Goal: Browse casually

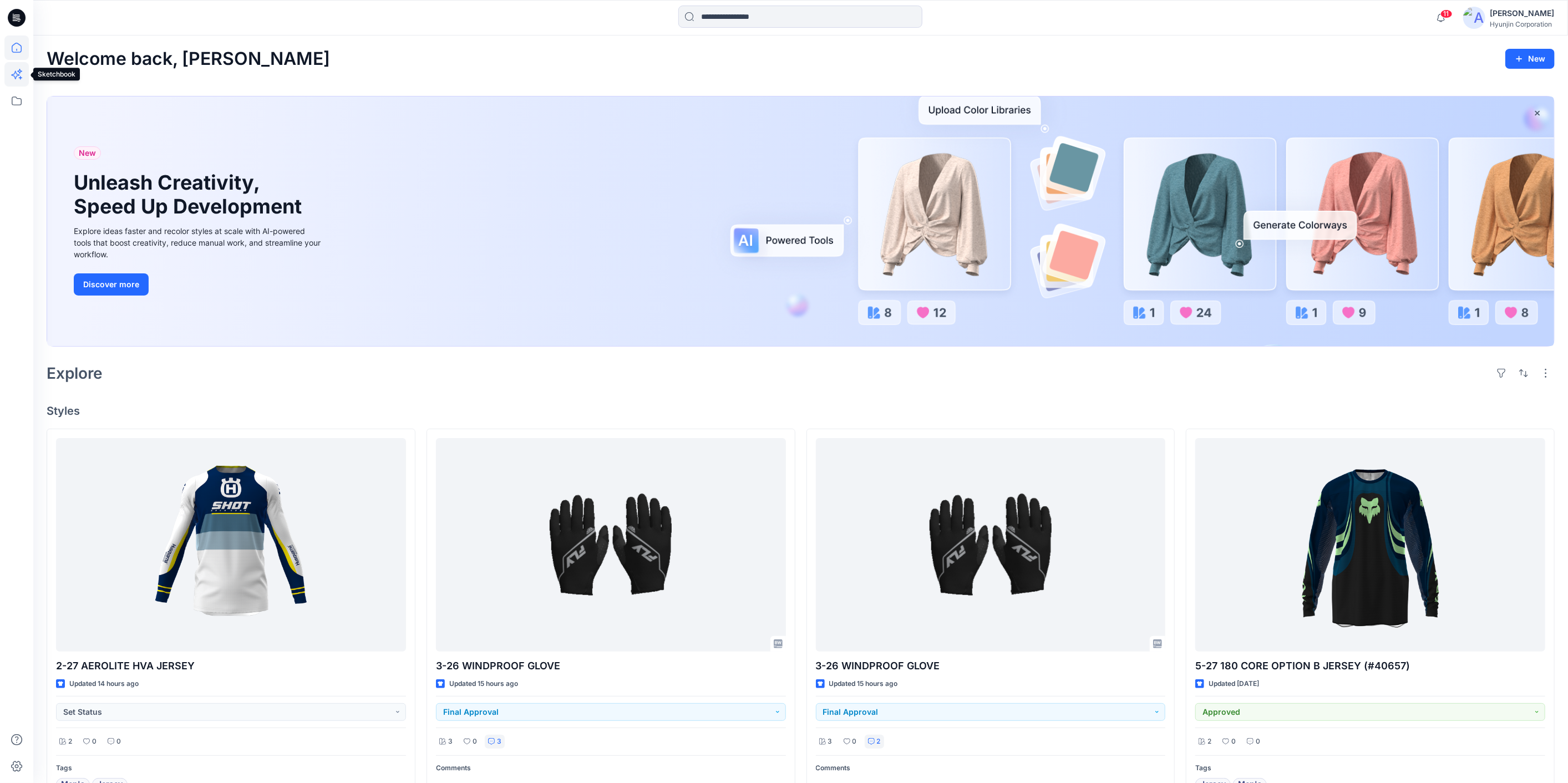
click at [17, 80] on icon at bounding box center [16, 74] width 24 height 24
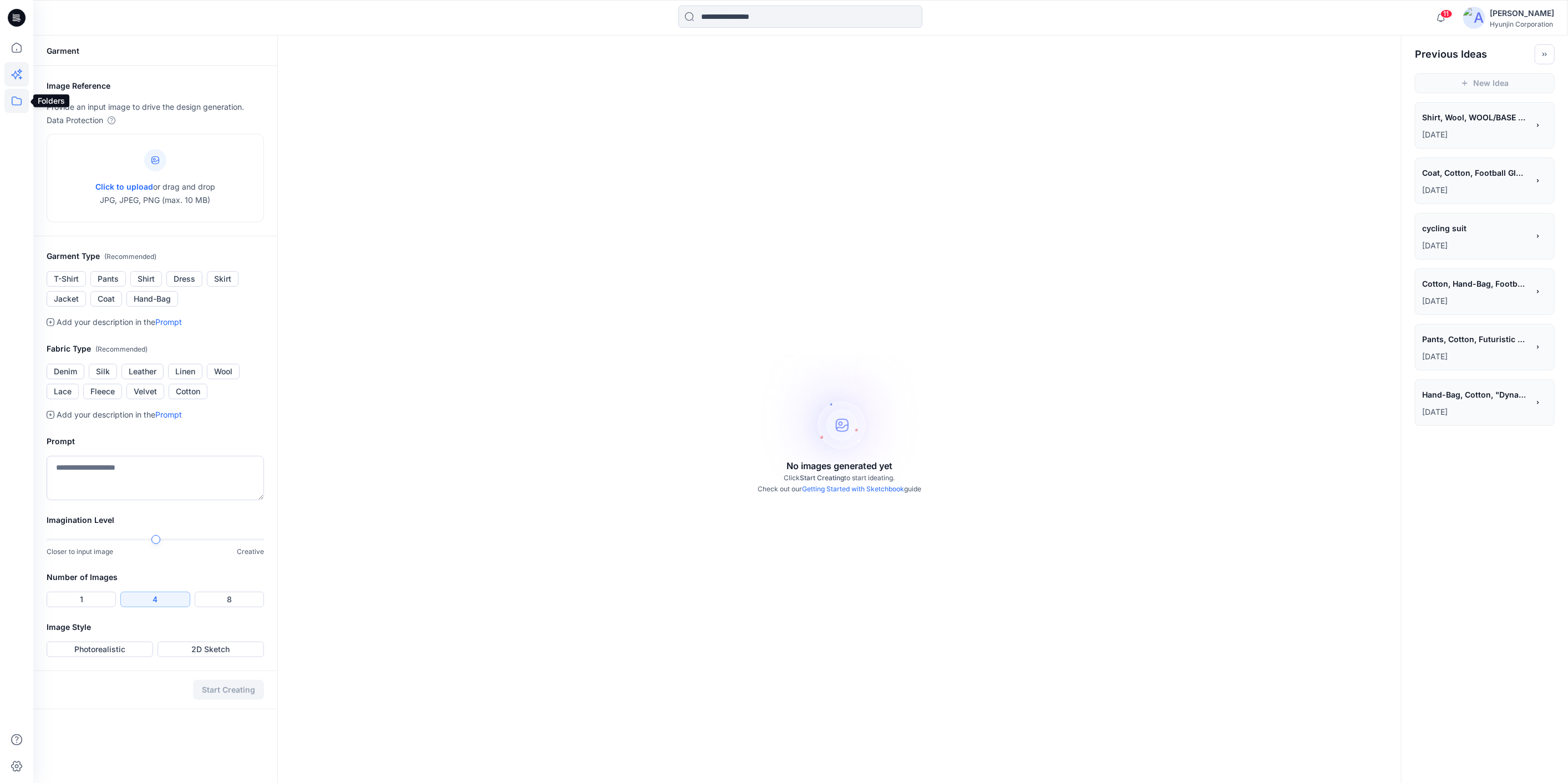
click at [18, 107] on icon at bounding box center [16, 100] width 24 height 24
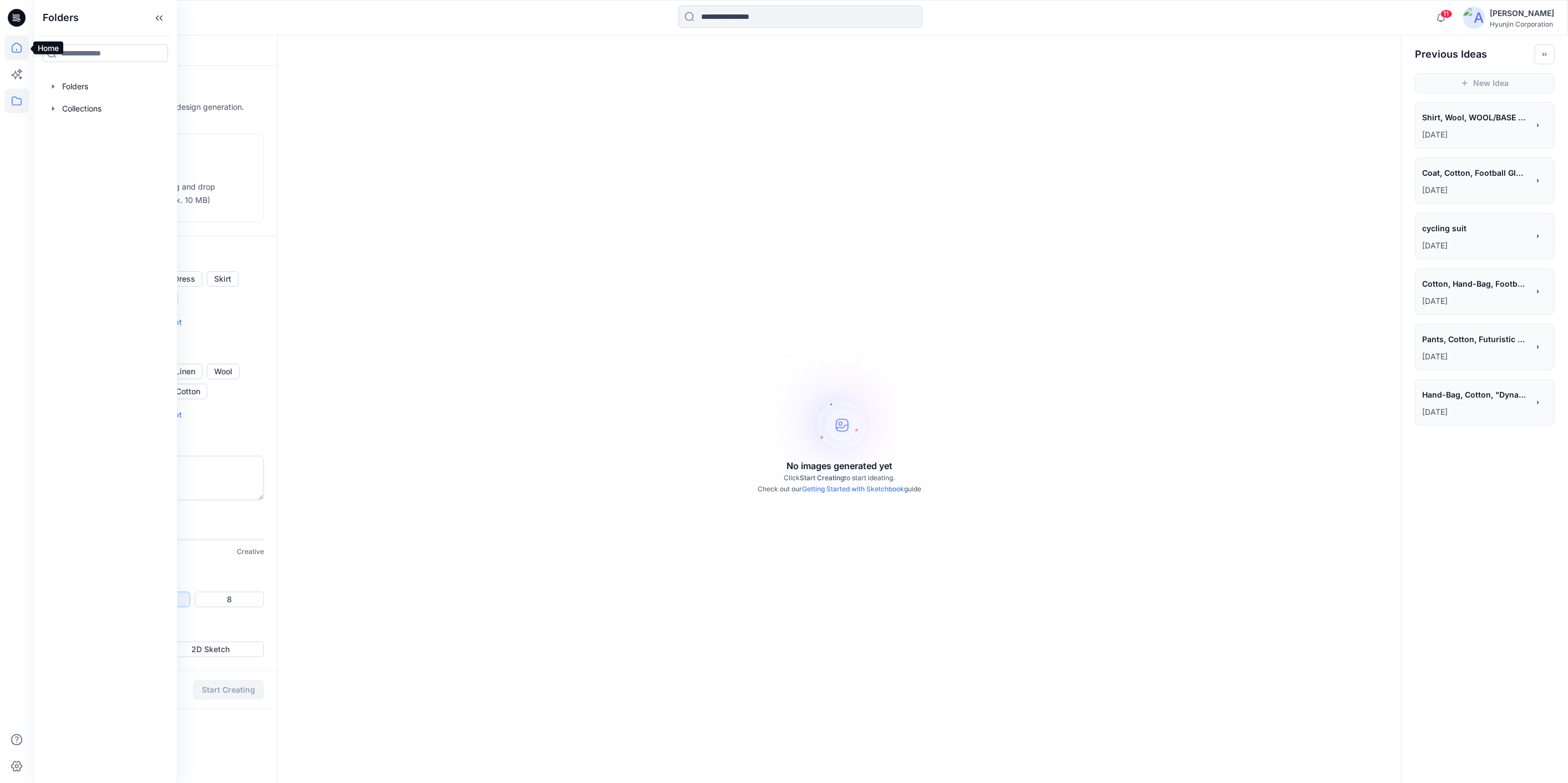
click at [14, 59] on icon at bounding box center [16, 47] width 24 height 24
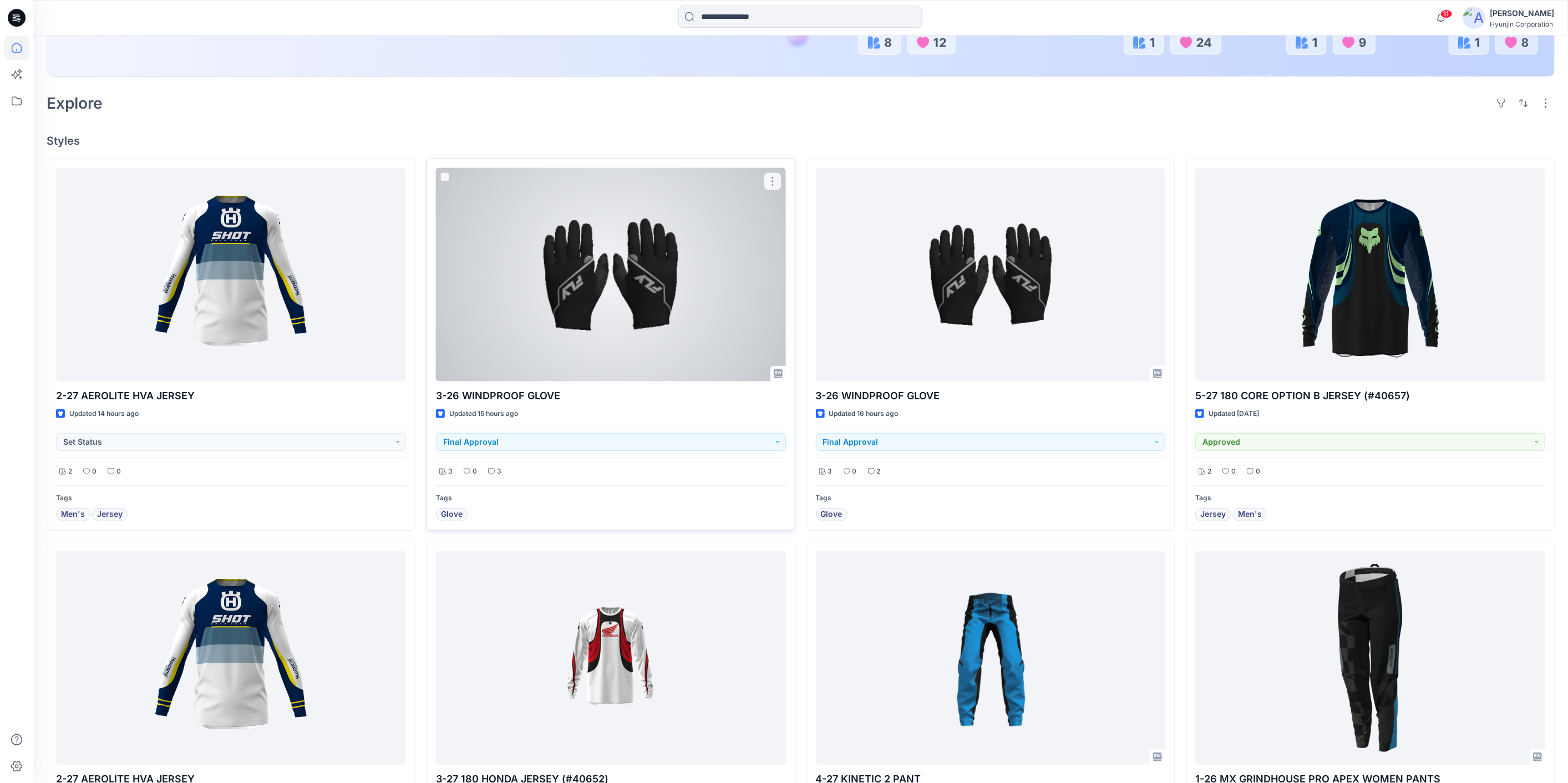
scroll to position [308, 0]
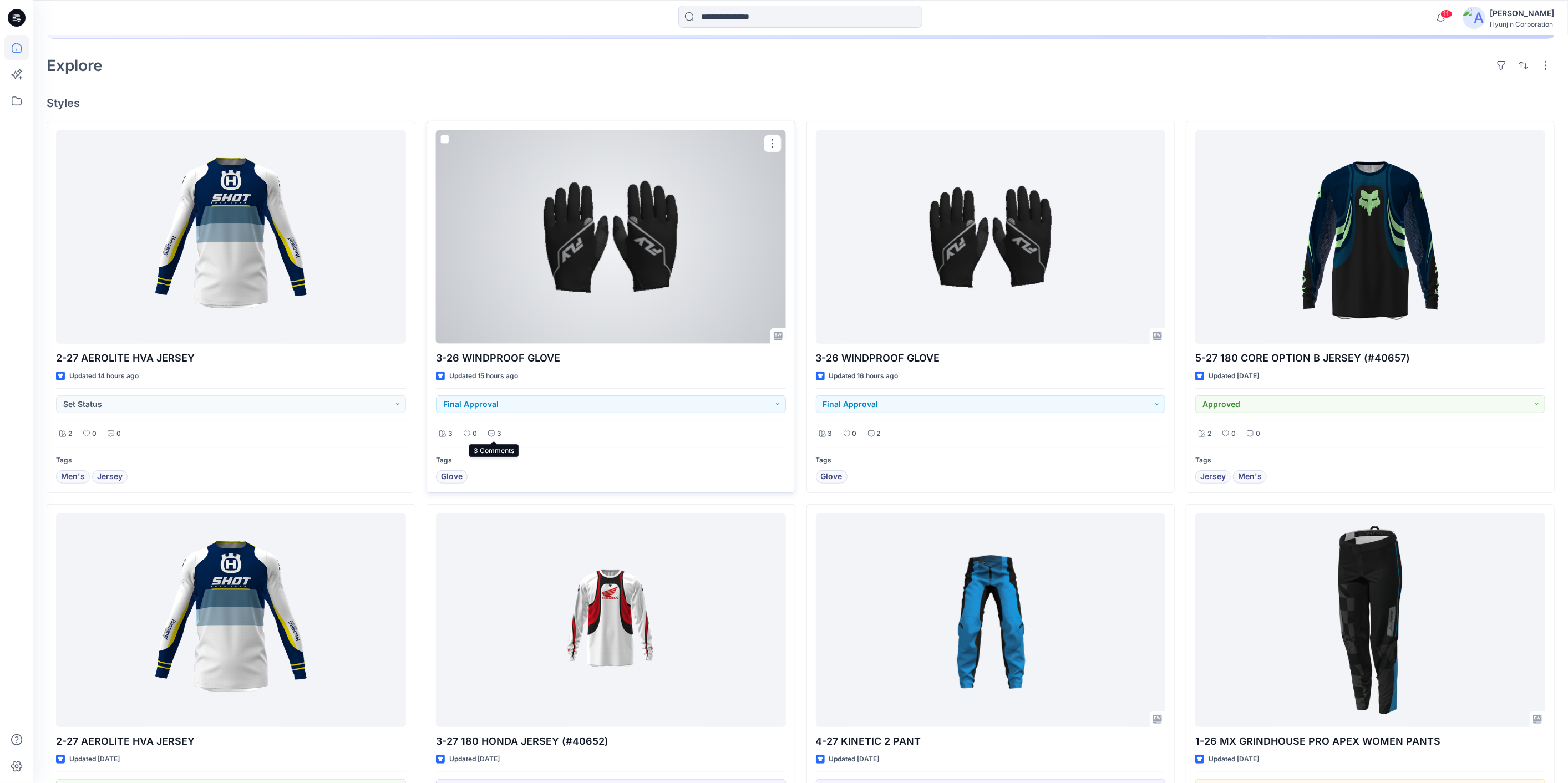
click at [497, 431] on p "3" at bounding box center [499, 434] width 4 height 12
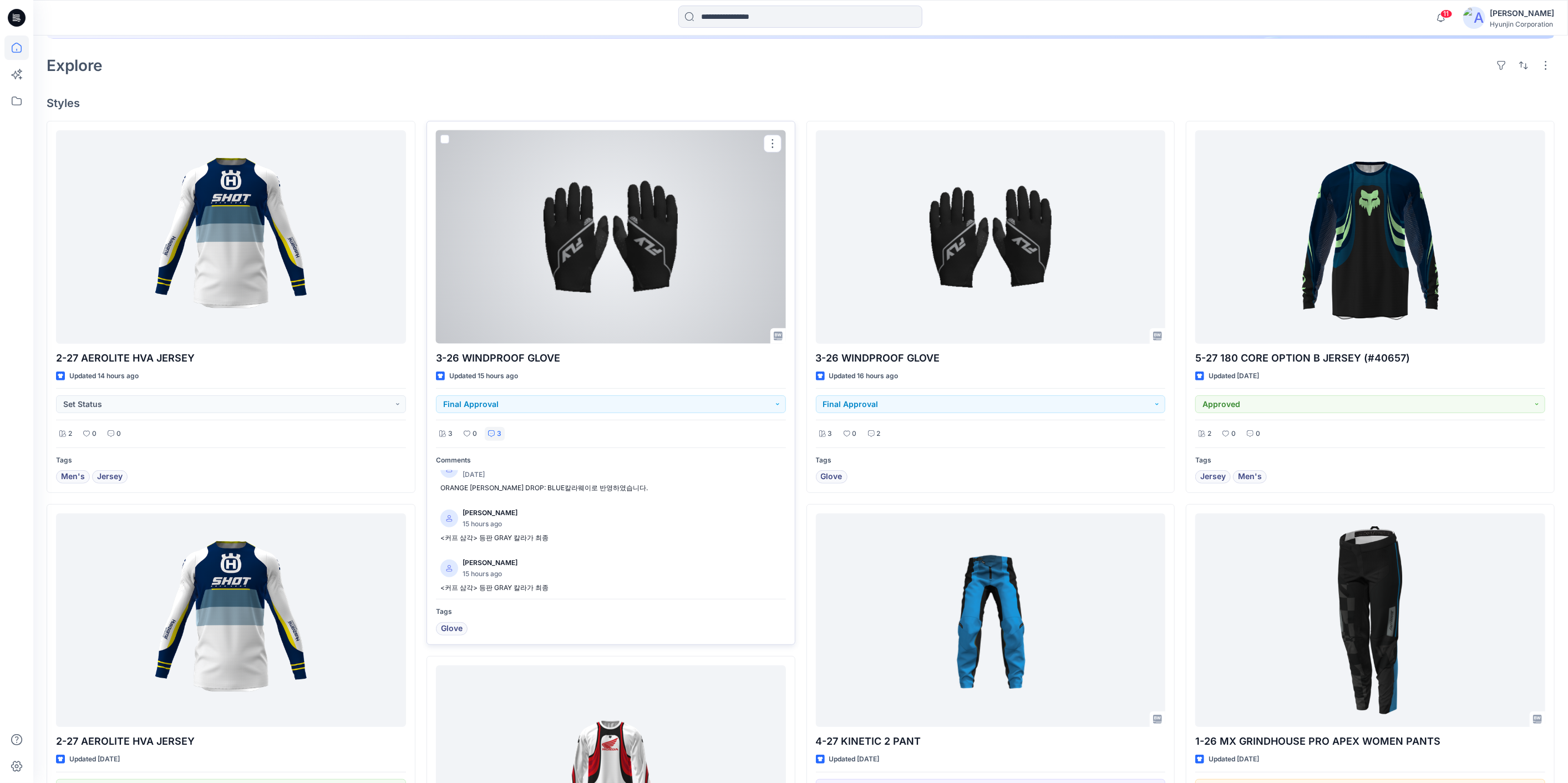
scroll to position [22, 0]
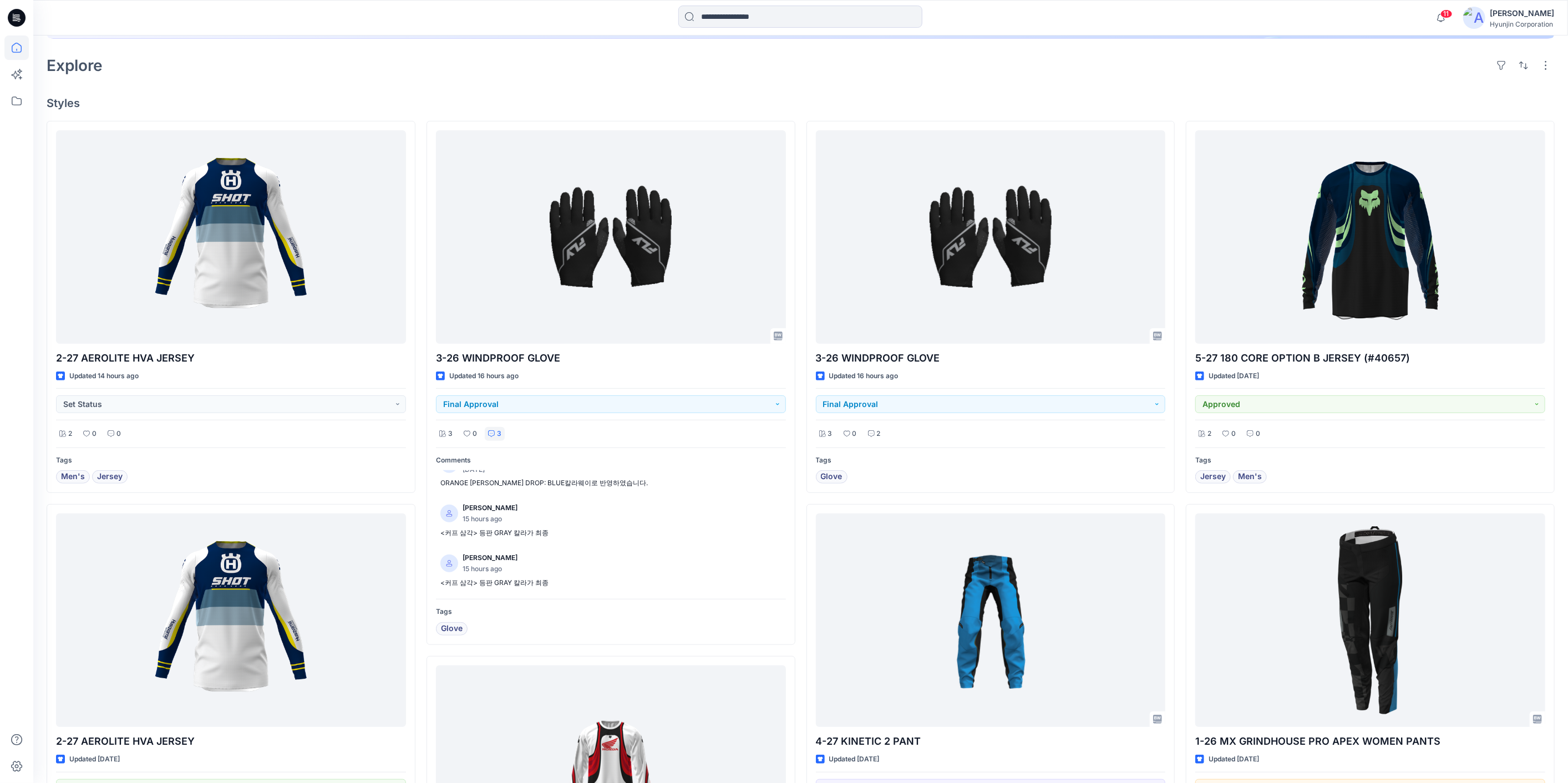
click at [614, 99] on h4 "Styles" at bounding box center [800, 103] width 1508 height 13
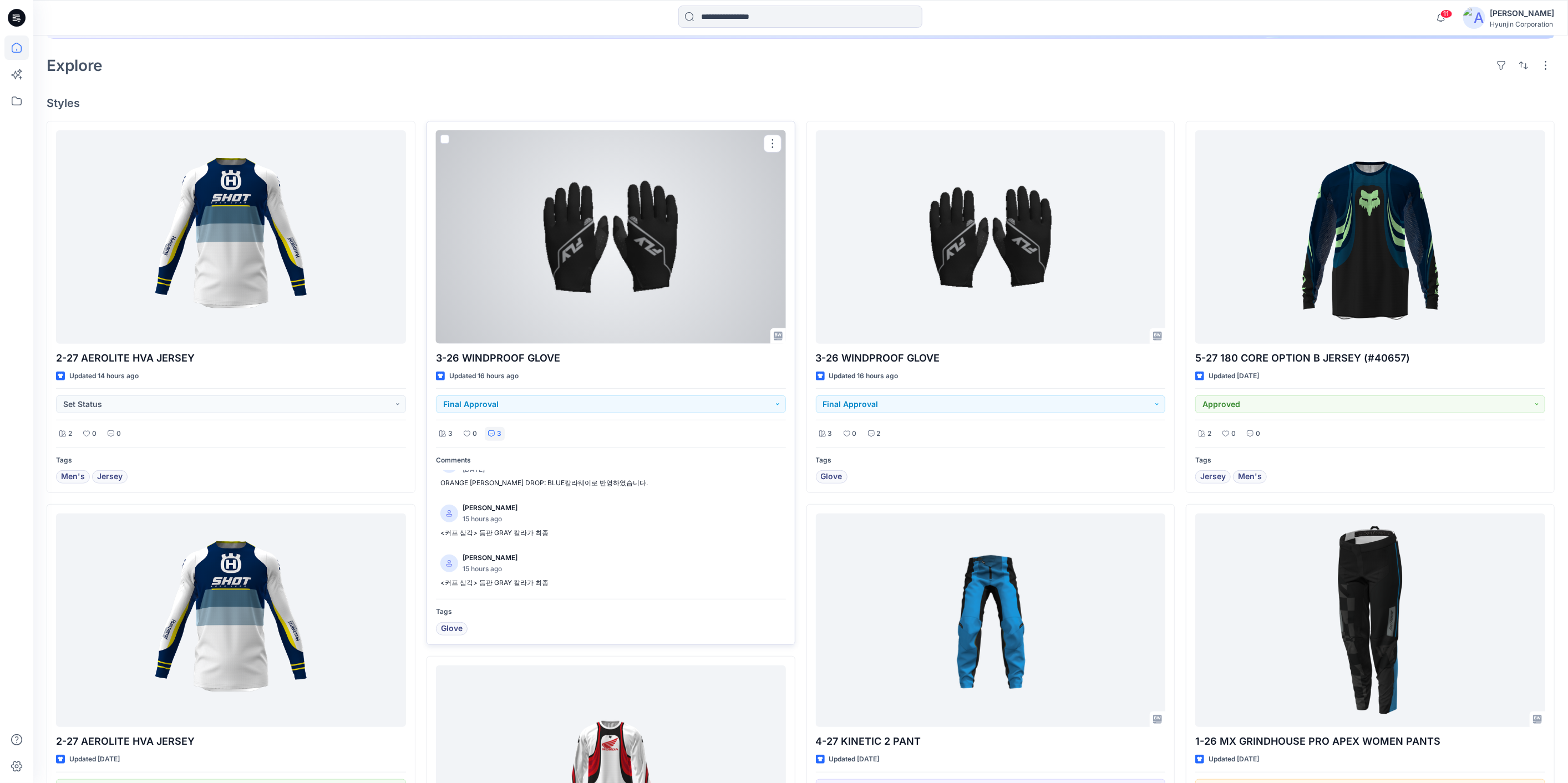
click at [660, 270] on div at bounding box center [610, 237] width 350 height 214
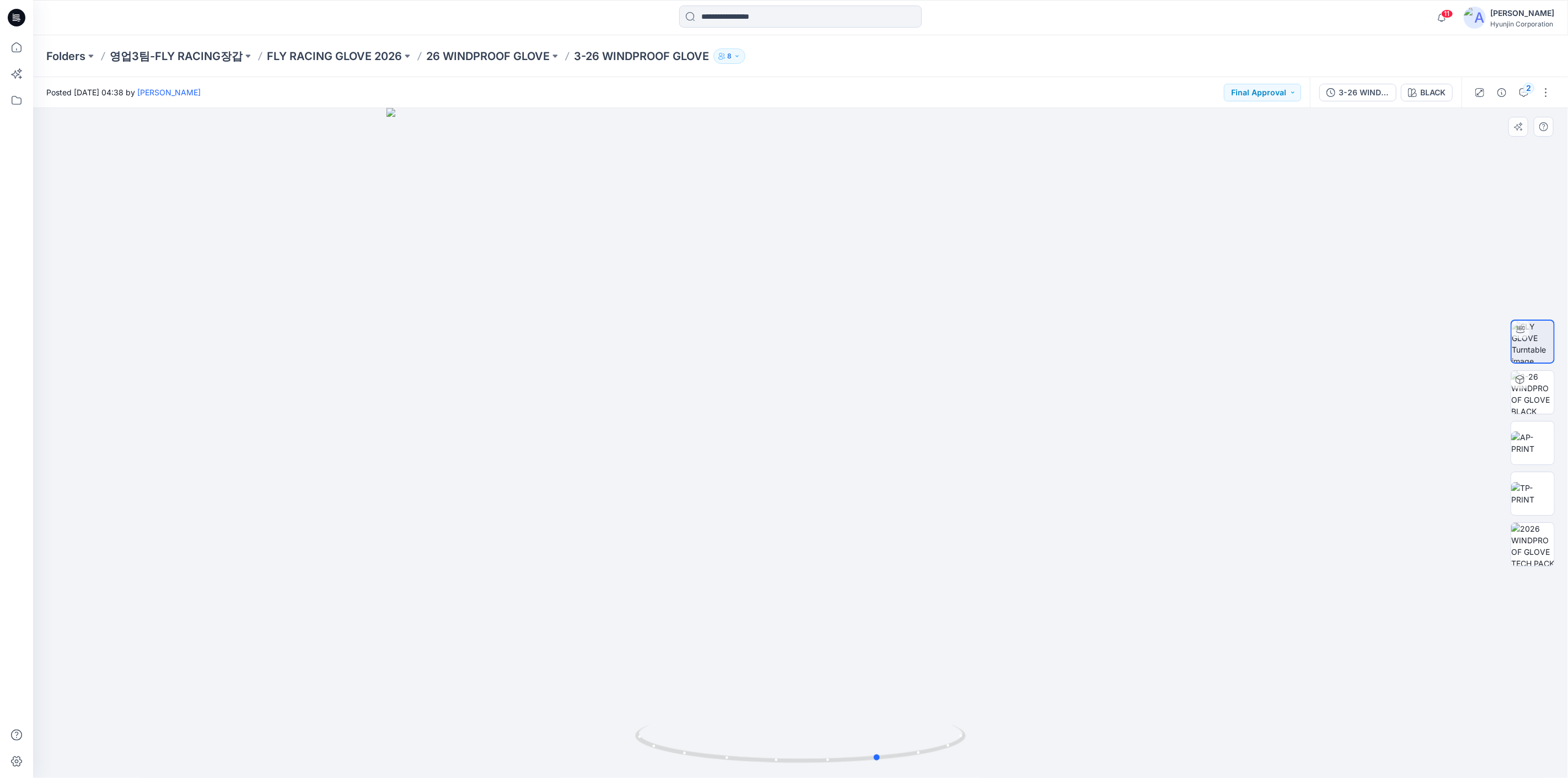
drag, startPoint x: 1001, startPoint y: 341, endPoint x: 749, endPoint y: 357, distance: 252.5
click at [759, 359] on div at bounding box center [800, 443] width 1535 height 670
click at [23, 12] on icon at bounding box center [16, 17] width 17 height 17
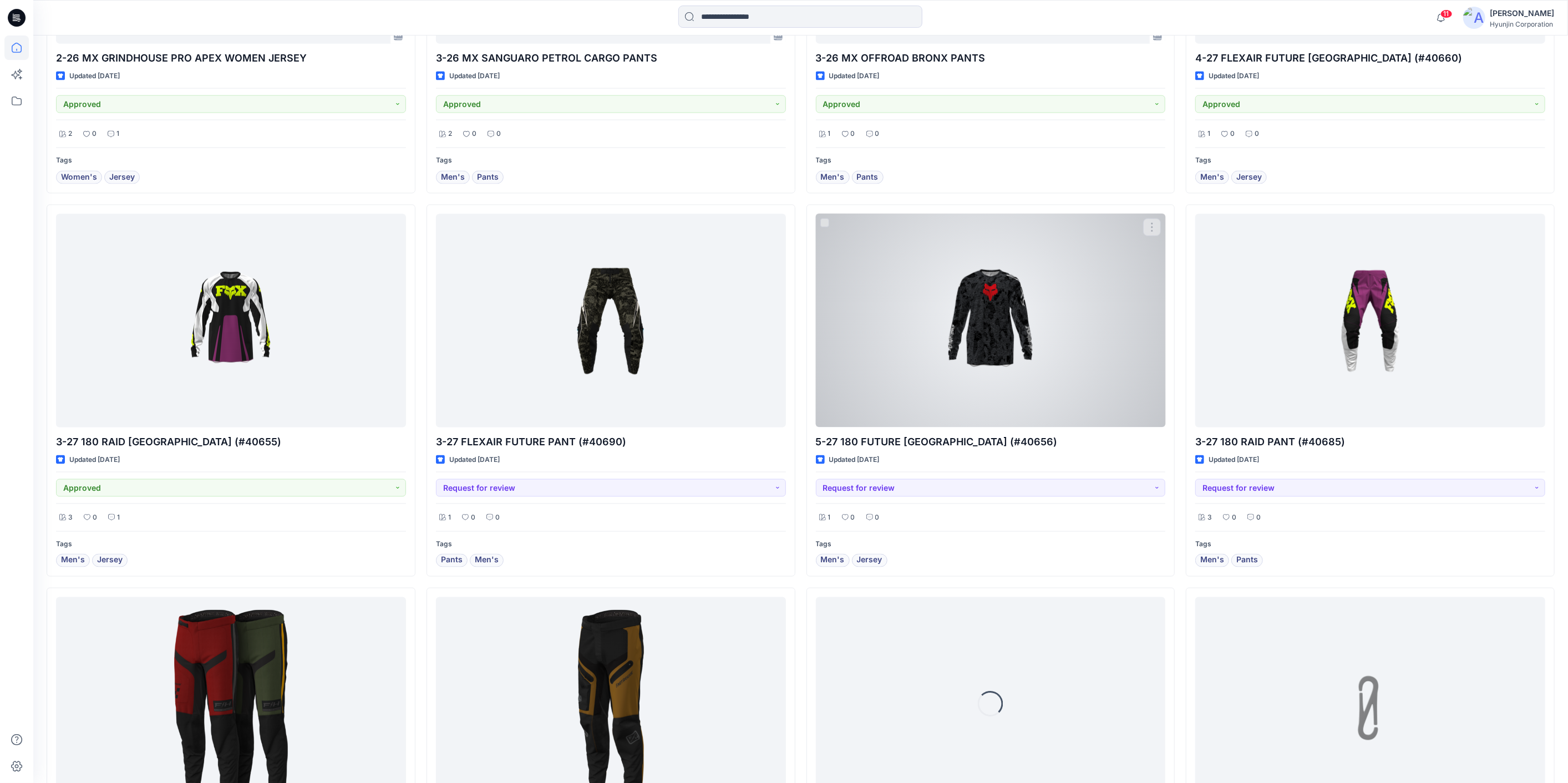
scroll to position [1540, 0]
